Goal: Navigation & Orientation: Find specific page/section

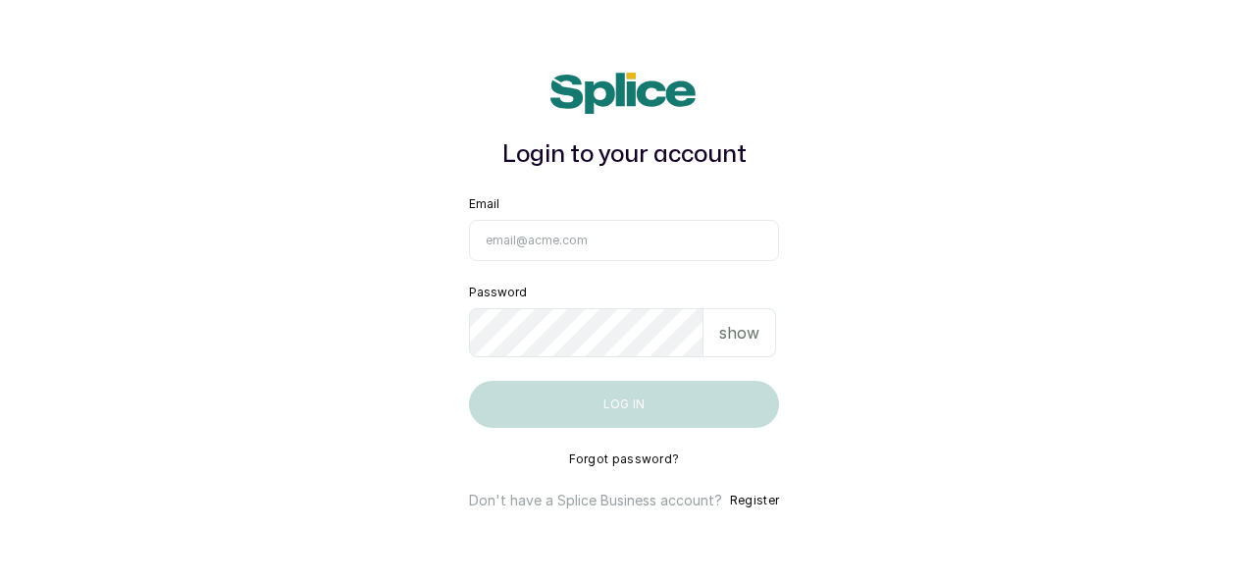
type input "[EMAIL_ADDRESS][DOMAIN_NAME]"
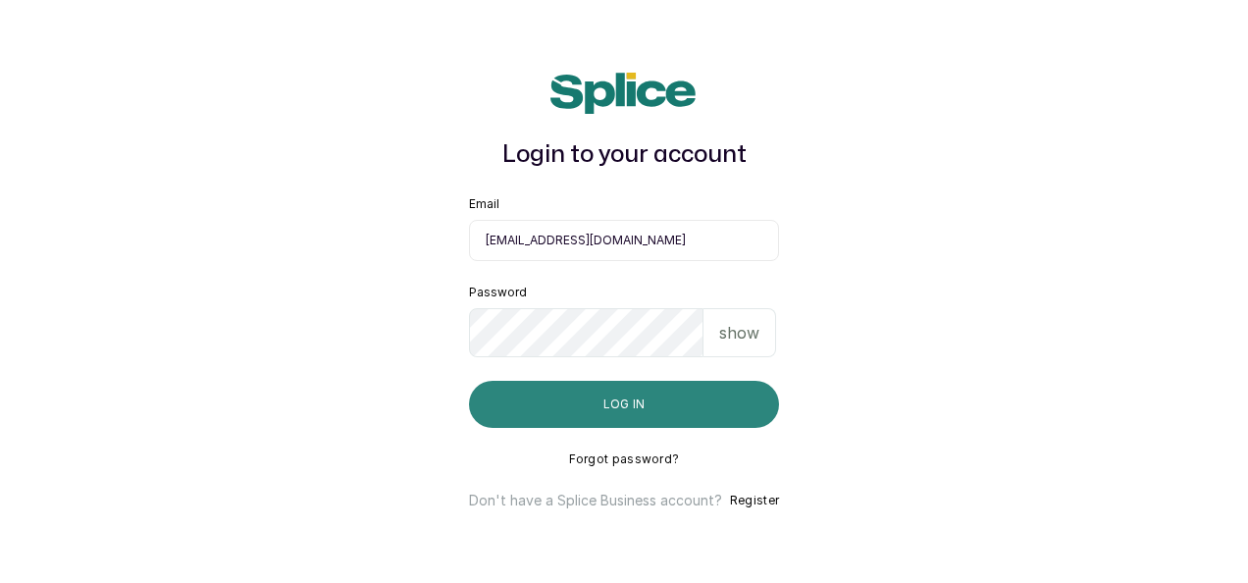
click at [581, 408] on button "Log in" at bounding box center [624, 404] width 310 height 47
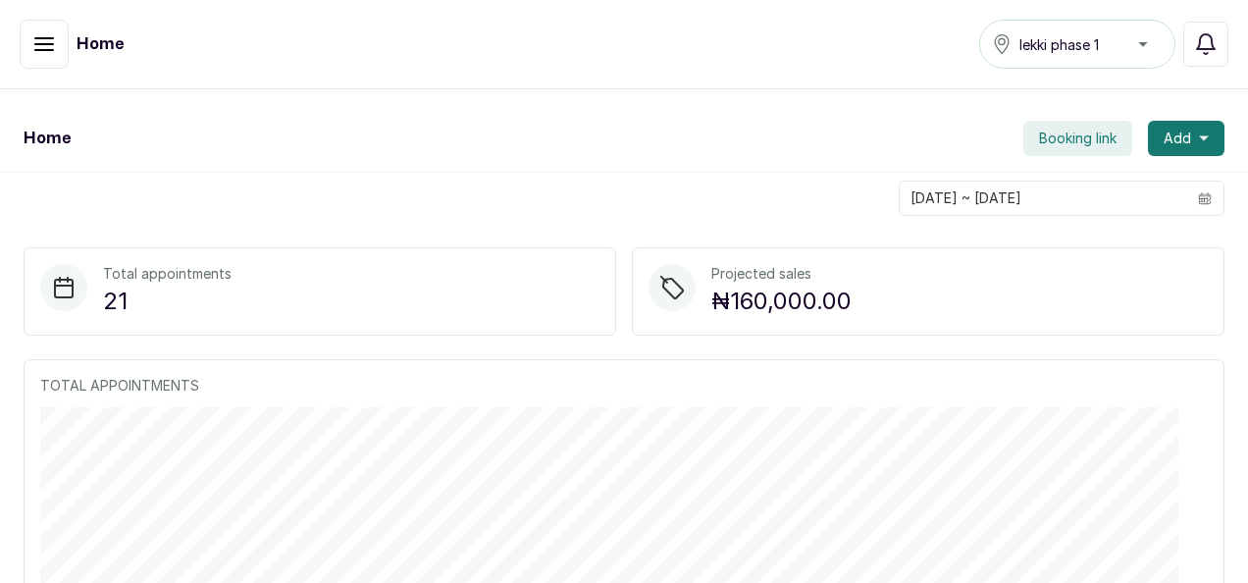
click at [28, 53] on button "button" at bounding box center [44, 44] width 49 height 49
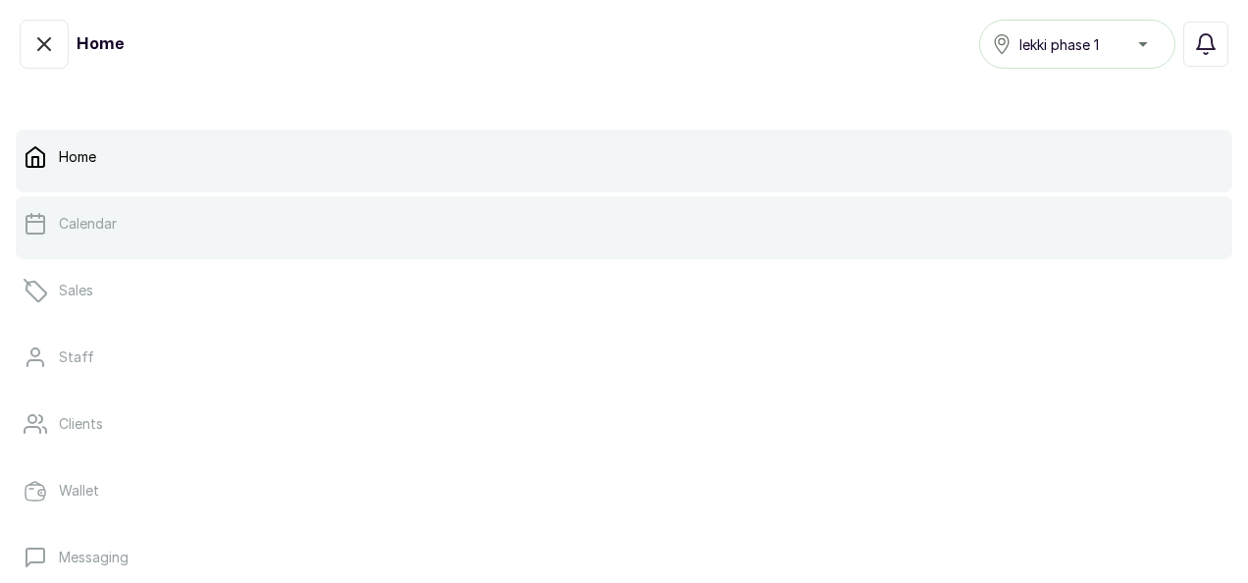
click at [47, 239] on link "Calendar" at bounding box center [624, 223] width 1217 height 55
